Goal: Information Seeking & Learning: Learn about a topic

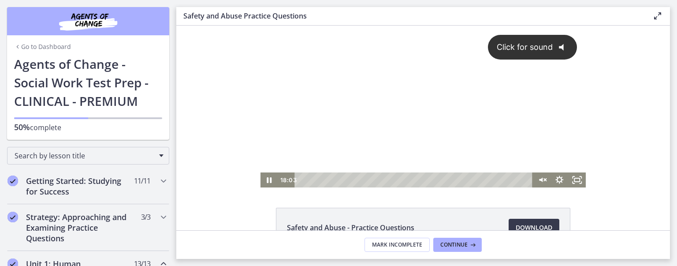
click at [357, 102] on div "Click for sound @keyframes VOLUME_SMALL_WAVE_FLASH { 0% { opacity: 0; } 33% { o…" at bounding box center [424, 99] width 326 height 147
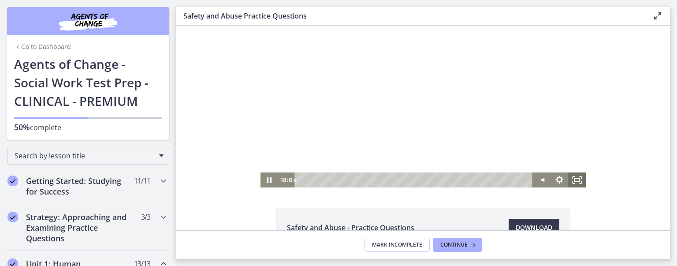
click at [575, 178] on rect "Fullscreen" at bounding box center [577, 180] width 5 height 4
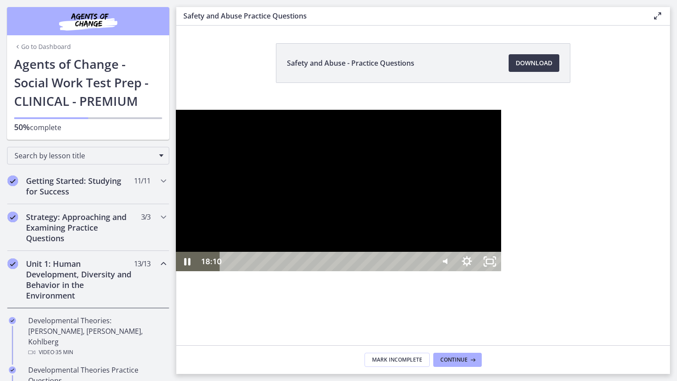
click at [502, 110] on div at bounding box center [339, 191] width 326 height 162
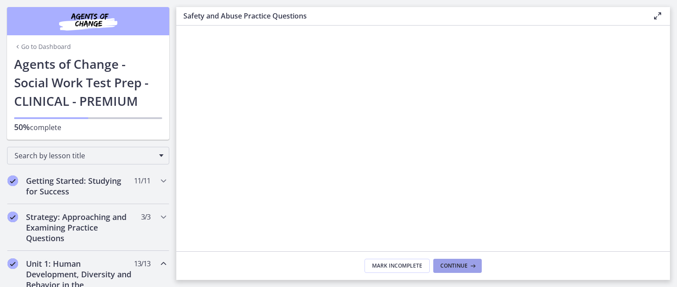
click at [458, 266] on span "Continue" at bounding box center [454, 265] width 27 height 7
click at [464, 264] on span "Continue" at bounding box center [454, 265] width 27 height 7
click at [449, 266] on button "Continue" at bounding box center [458, 266] width 49 height 14
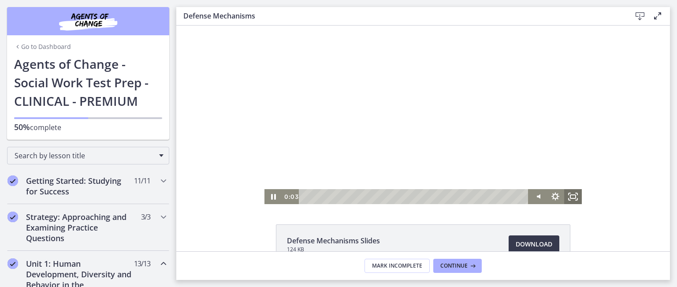
click at [572, 196] on icon "Fullscreen" at bounding box center [574, 196] width 18 height 15
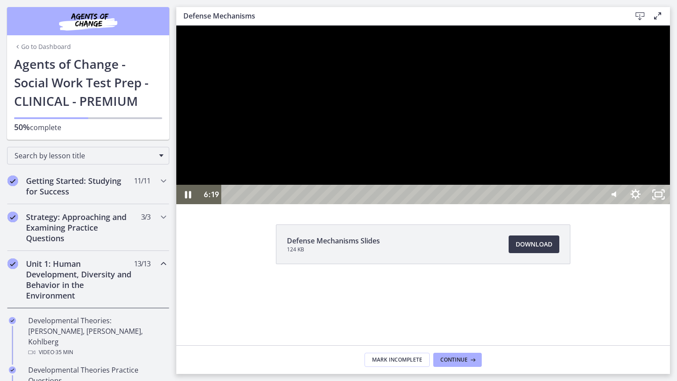
click at [645, 161] on div at bounding box center [423, 115] width 494 height 179
click at [613, 140] on div at bounding box center [423, 115] width 494 height 179
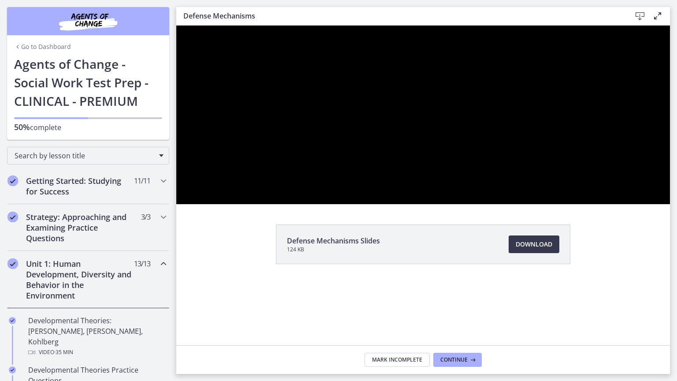
click at [613, 140] on div at bounding box center [423, 115] width 494 height 179
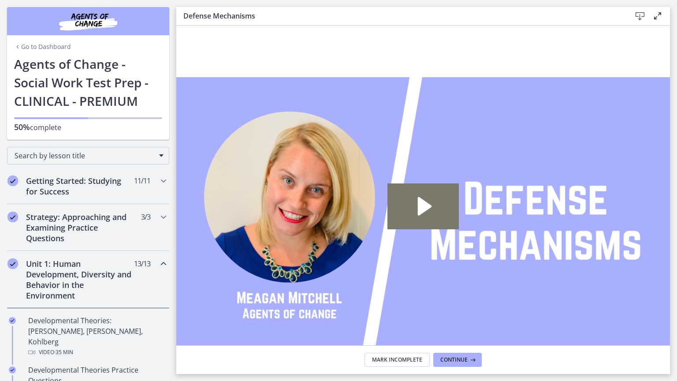
drag, startPoint x: 840, startPoint y: 393, endPoint x: 835, endPoint y: 389, distance: 6.4
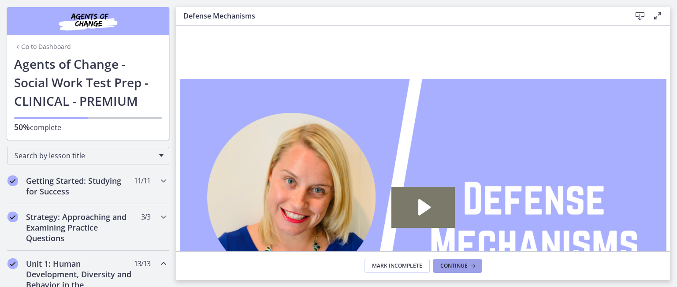
click at [464, 263] on span "Continue" at bounding box center [454, 265] width 27 height 7
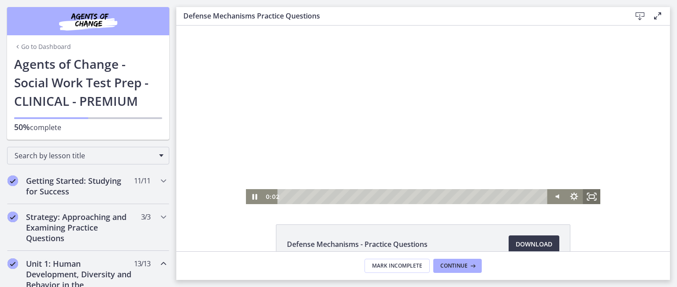
drag, startPoint x: 587, startPoint y: 193, endPoint x: 763, endPoint y: 296, distance: 204.2
click at [587, 194] on icon "Fullscreen" at bounding box center [592, 196] width 18 height 15
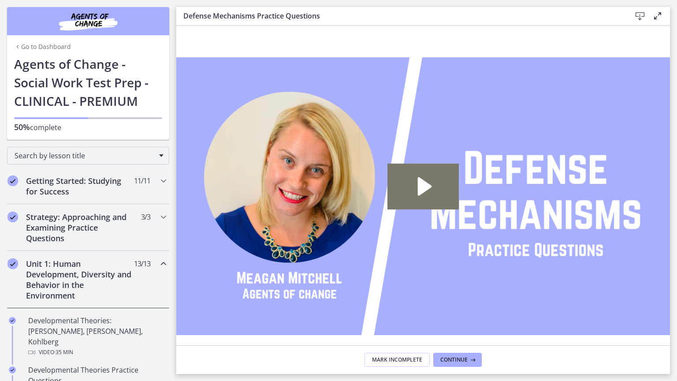
click at [670, 266] on icon "Fullscreen" at bounding box center [658, 356] width 23 height 19
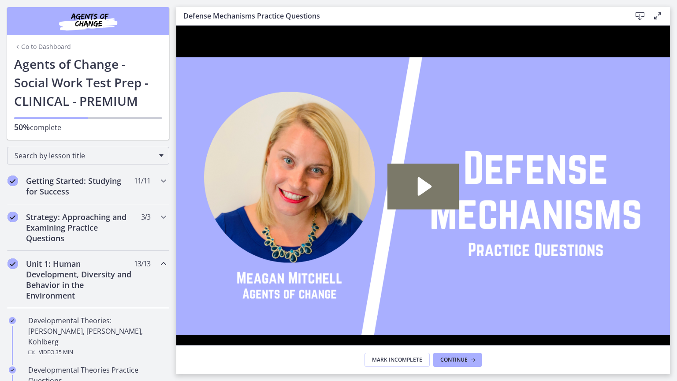
click at [673, 266] on icon "Unfullscreen" at bounding box center [658, 356] width 27 height 23
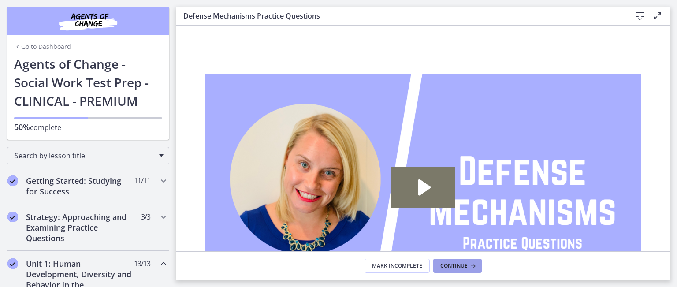
click at [466, 262] on span "Continue" at bounding box center [454, 265] width 27 height 7
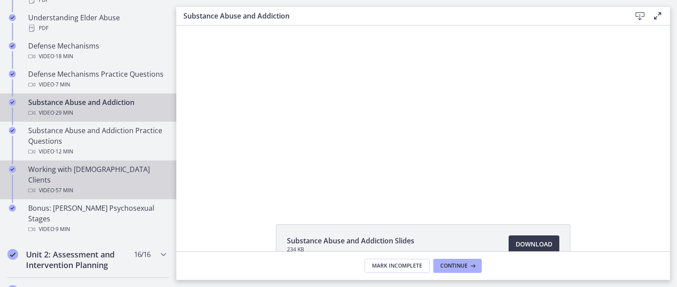
scroll to position [573, 0]
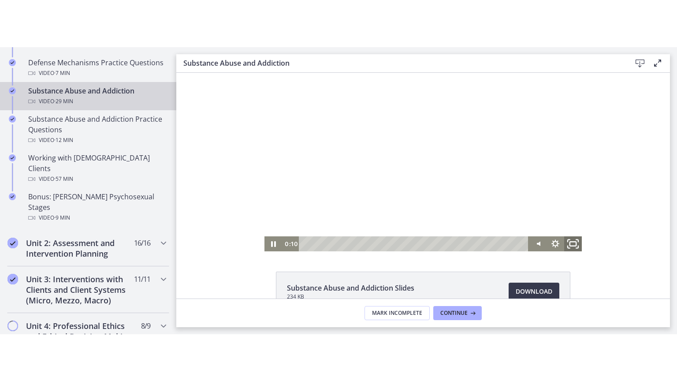
click at [573, 241] on icon "Fullscreen" at bounding box center [573, 244] width 21 height 18
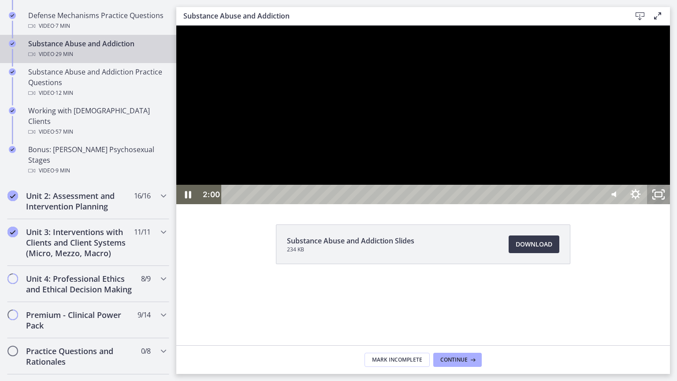
click at [670, 204] on icon "Unfullscreen" at bounding box center [658, 194] width 23 height 19
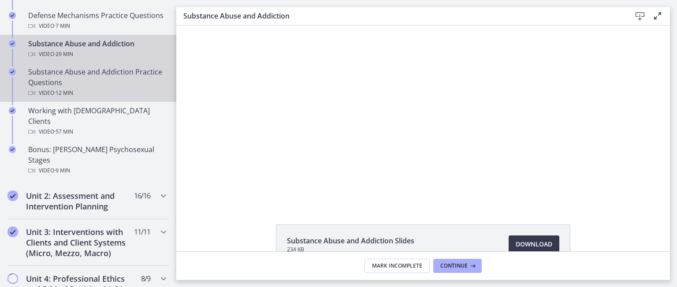
click at [109, 79] on div "Substance Abuse and Addiction Practice Questions Video · 12 min" at bounding box center [97, 83] width 138 height 32
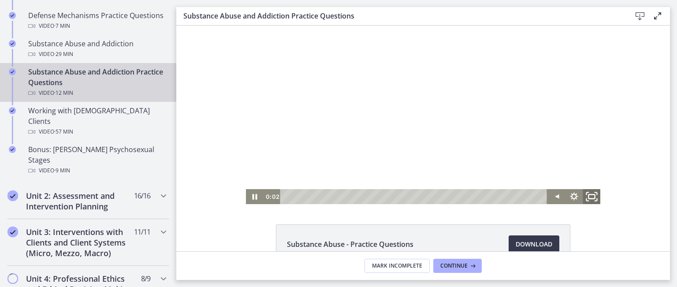
click at [593, 195] on icon "Fullscreen" at bounding box center [591, 197] width 21 height 18
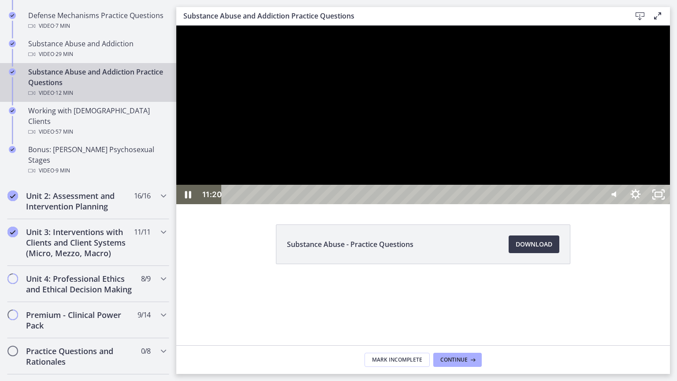
drag, startPoint x: 707, startPoint y: 140, endPoint x: 835, endPoint y: 273, distance: 185.3
click at [670, 204] on div at bounding box center [423, 115] width 494 height 179
click at [673, 206] on icon "Unfullscreen" at bounding box center [658, 194] width 27 height 23
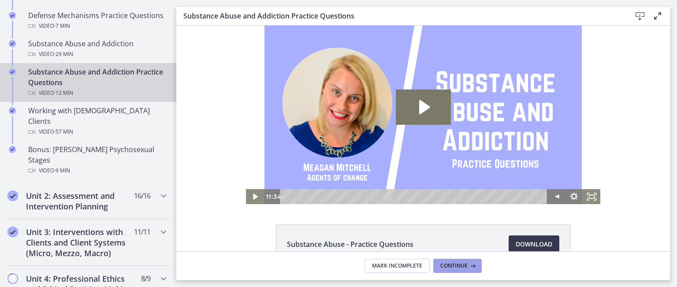
click at [462, 264] on span "Continue" at bounding box center [454, 265] width 27 height 7
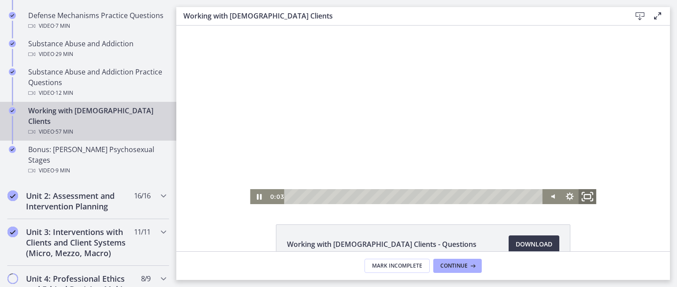
click at [584, 196] on icon "Fullscreen" at bounding box center [587, 197] width 21 height 18
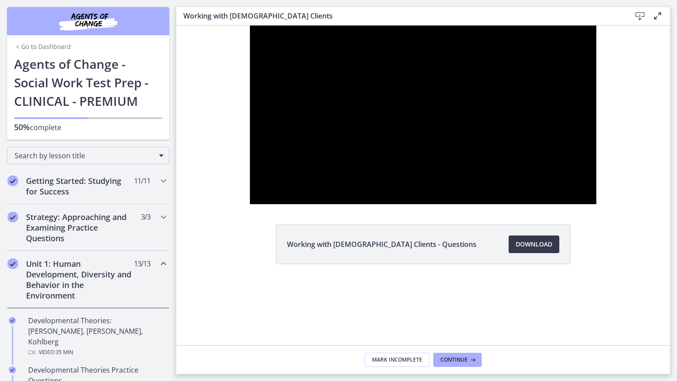
scroll to position [573, 0]
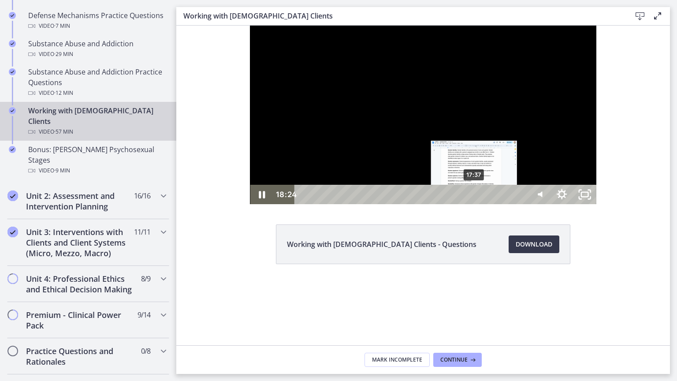
click at [401, 204] on div "17:37" at bounding box center [412, 194] width 219 height 19
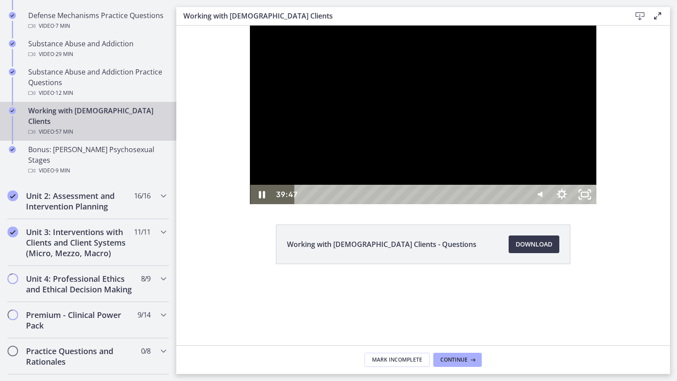
click at [522, 204] on div "39:47" at bounding box center [412, 194] width 219 height 19
click at [522, 204] on div "42:30" at bounding box center [412, 194] width 219 height 19
click at [522, 204] on div "45:08" at bounding box center [412, 194] width 219 height 19
click at [522, 204] on div "55:29" at bounding box center [412, 194] width 219 height 19
click at [522, 204] on div "52:40" at bounding box center [412, 194] width 219 height 19
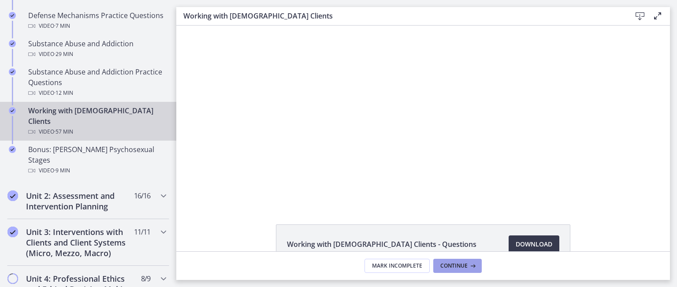
click at [468, 265] on icon at bounding box center [472, 265] width 9 height 7
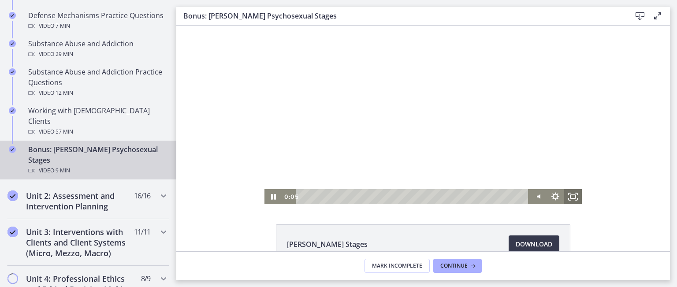
click at [570, 199] on icon "Fullscreen" at bounding box center [574, 196] width 18 height 15
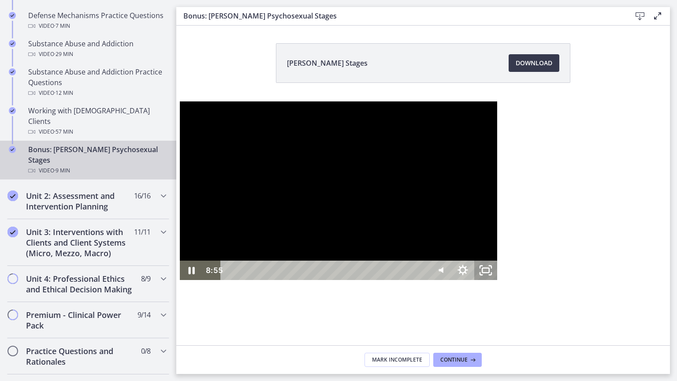
click at [490, 272] on rect "Unfullscreen" at bounding box center [486, 270] width 7 height 4
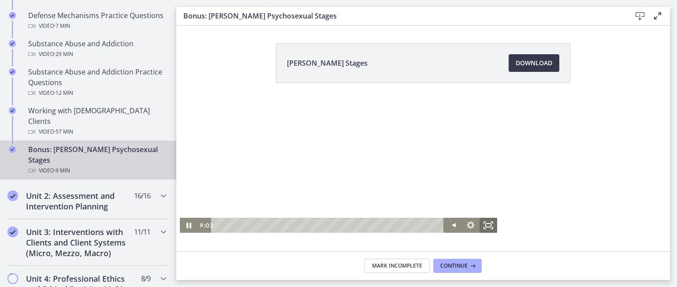
scroll to position [44, 0]
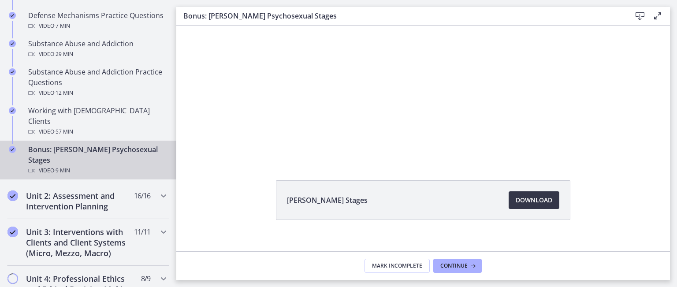
click at [531, 197] on span "Download Opens in a new window" at bounding box center [534, 200] width 37 height 11
click at [459, 262] on span "Continue" at bounding box center [454, 265] width 27 height 7
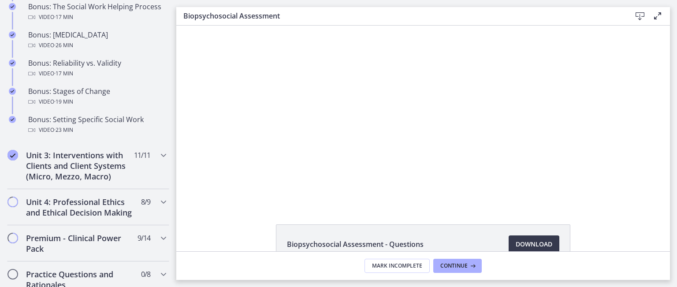
scroll to position [794, 0]
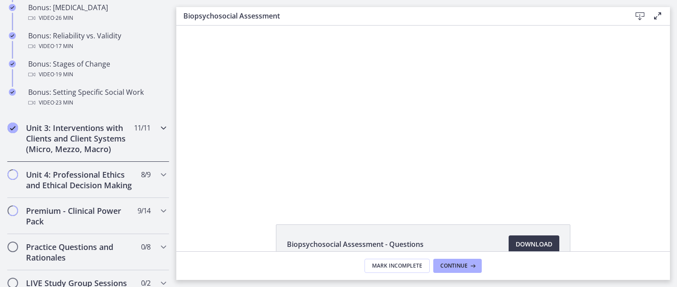
click at [97, 142] on h2 "Unit 3: Interventions with Clients and Client Systems (Micro, Mezzo, Macro)" at bounding box center [80, 139] width 108 height 32
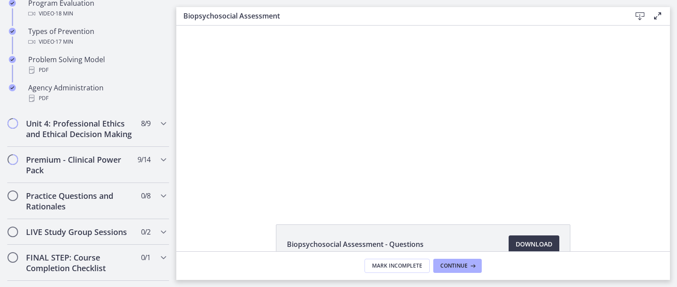
scroll to position [618, 0]
click at [109, 127] on h2 "Unit 4: Professional Ethics and Ethical Decision Making" at bounding box center [80, 130] width 108 height 21
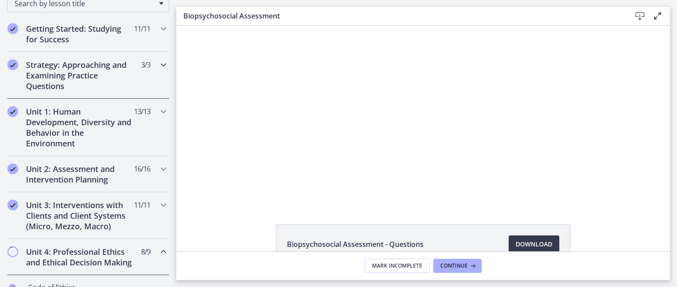
scroll to position [176, 0]
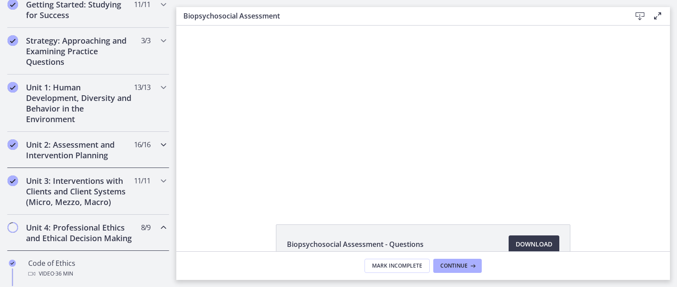
click at [134, 143] on span "16 / 16 Completed" at bounding box center [142, 144] width 16 height 11
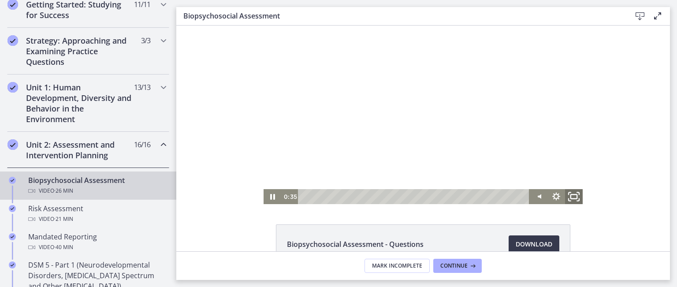
drag, startPoint x: 568, startPoint y: 195, endPoint x: 747, endPoint y: 297, distance: 206.0
click at [570, 197] on icon "Fullscreen" at bounding box center [574, 197] width 21 height 18
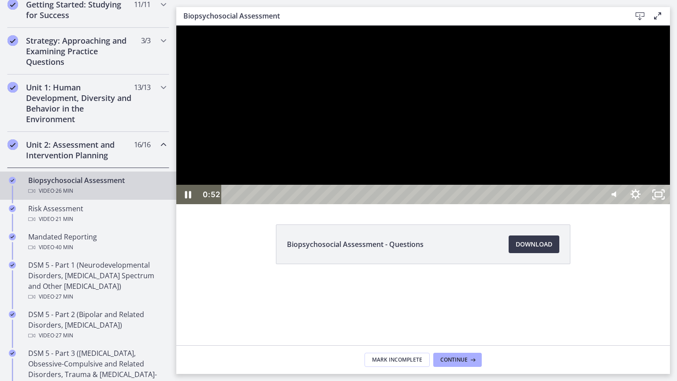
click at [518, 191] on div at bounding box center [423, 115] width 494 height 179
